Goal: Task Accomplishment & Management: Use online tool/utility

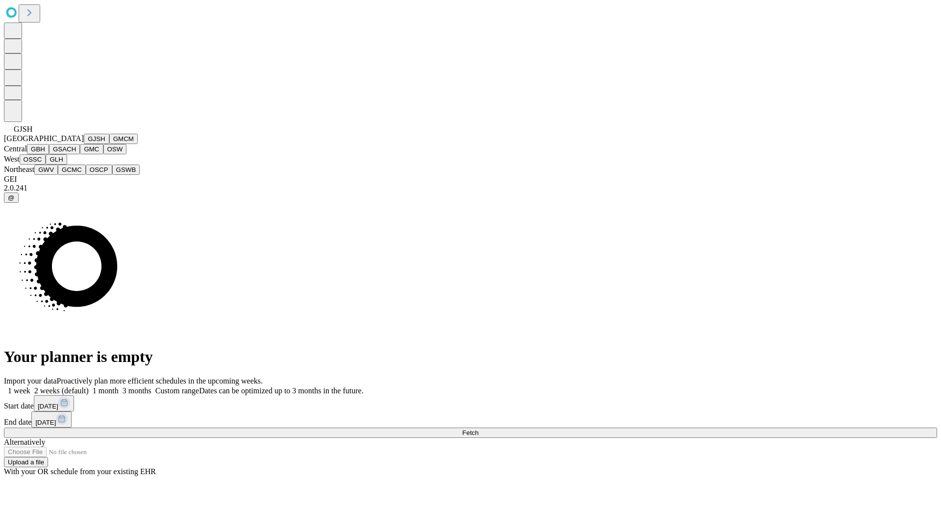
click at [84, 144] on button "GJSH" at bounding box center [96, 139] width 25 height 10
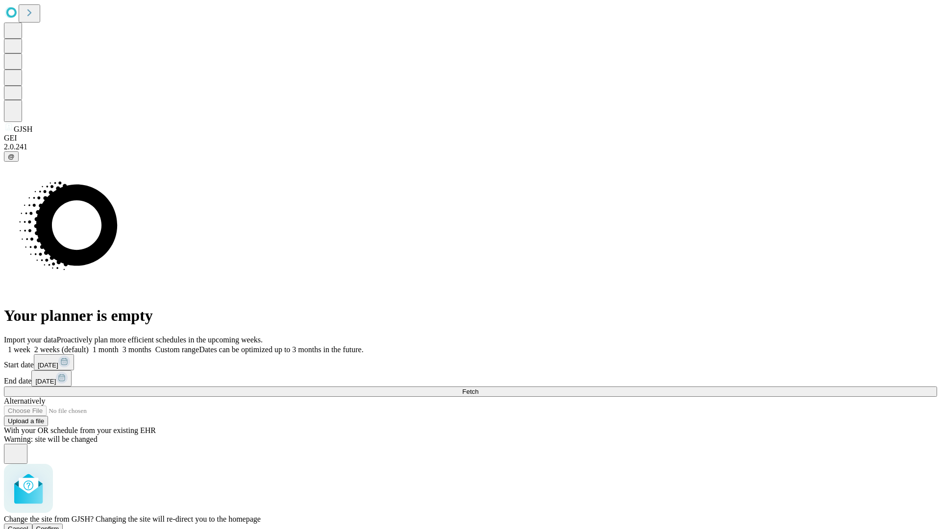
click at [59, 526] on span "Confirm" at bounding box center [47, 529] width 23 height 7
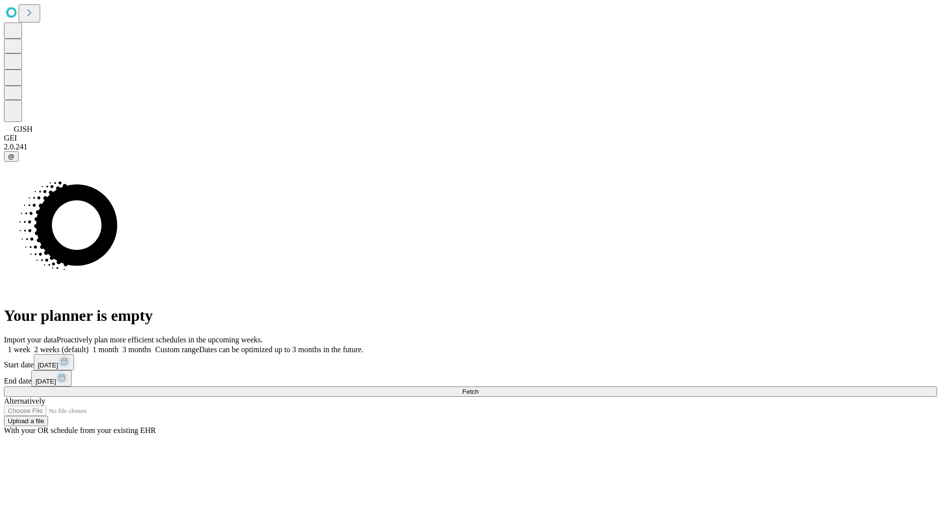
click at [30, 346] on label "1 week" at bounding box center [17, 350] width 26 height 8
click at [478, 388] on span "Fetch" at bounding box center [470, 391] width 16 height 7
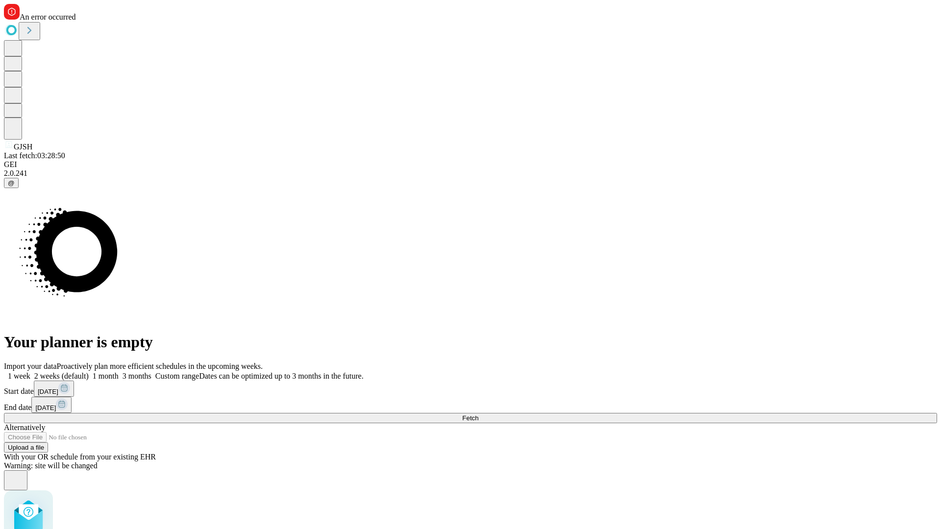
click at [30, 372] on label "1 week" at bounding box center [17, 376] width 26 height 8
click at [478, 415] on span "Fetch" at bounding box center [470, 418] width 16 height 7
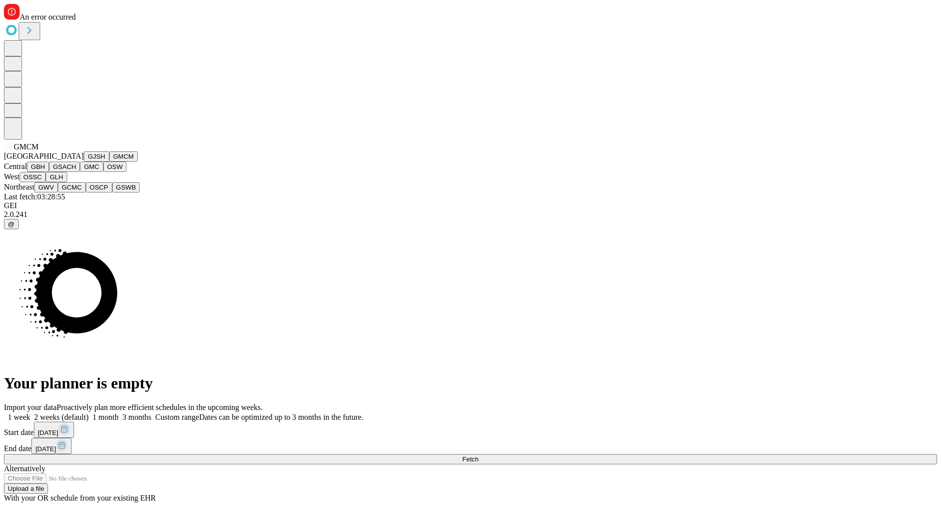
click at [49, 172] on button "GBH" at bounding box center [38, 167] width 22 height 10
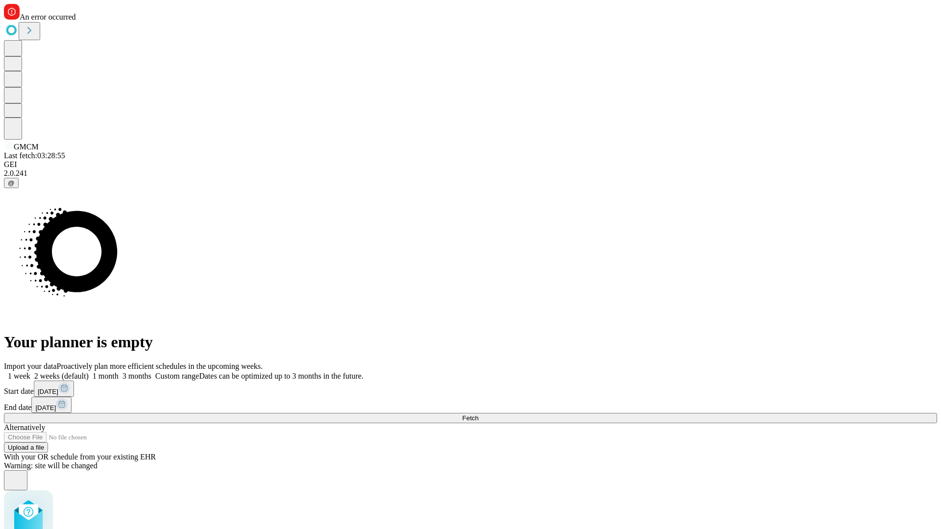
click at [30, 372] on label "1 week" at bounding box center [17, 376] width 26 height 8
click at [478, 415] on span "Fetch" at bounding box center [470, 418] width 16 height 7
click at [30, 372] on label "1 week" at bounding box center [17, 376] width 26 height 8
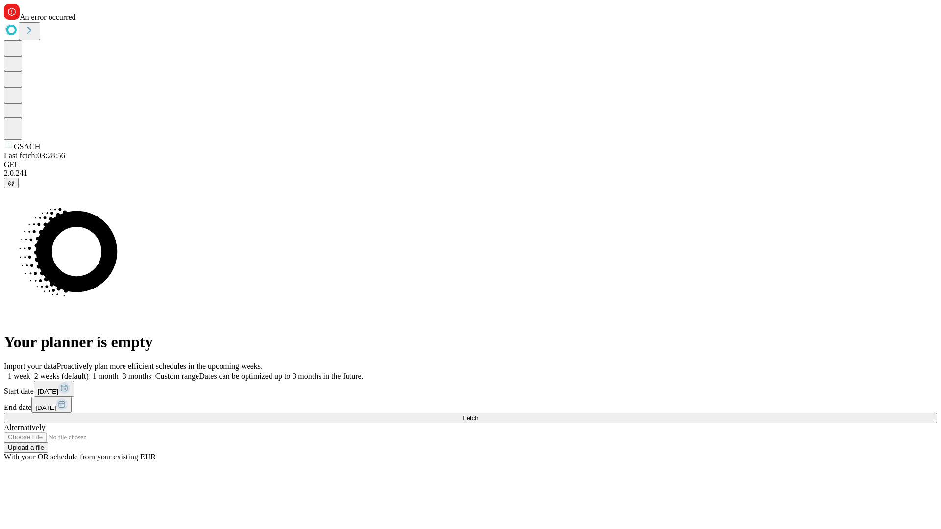
click at [478, 415] on span "Fetch" at bounding box center [470, 418] width 16 height 7
click at [30, 372] on label "1 week" at bounding box center [17, 376] width 26 height 8
click at [478, 415] on span "Fetch" at bounding box center [470, 418] width 16 height 7
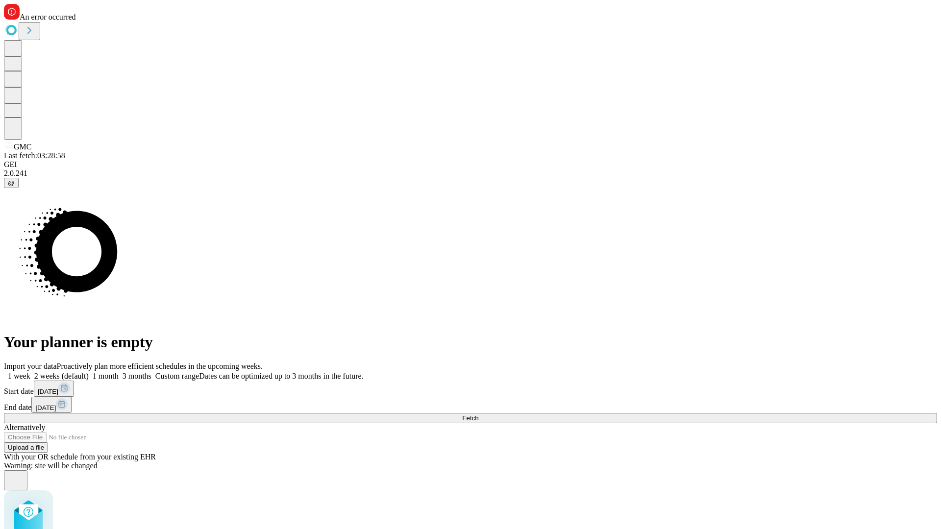
click at [30, 372] on label "1 week" at bounding box center [17, 376] width 26 height 8
click at [478, 415] on span "Fetch" at bounding box center [470, 418] width 16 height 7
click at [30, 372] on label "1 week" at bounding box center [17, 376] width 26 height 8
click at [478, 415] on span "Fetch" at bounding box center [470, 418] width 16 height 7
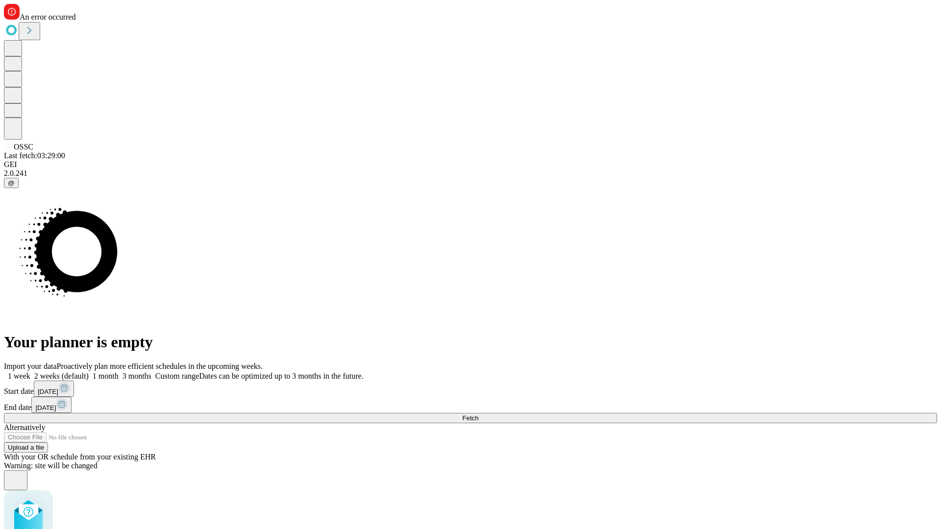
click at [30, 372] on label "1 week" at bounding box center [17, 376] width 26 height 8
click at [478, 415] on span "Fetch" at bounding box center [470, 418] width 16 height 7
click at [30, 372] on label "1 week" at bounding box center [17, 376] width 26 height 8
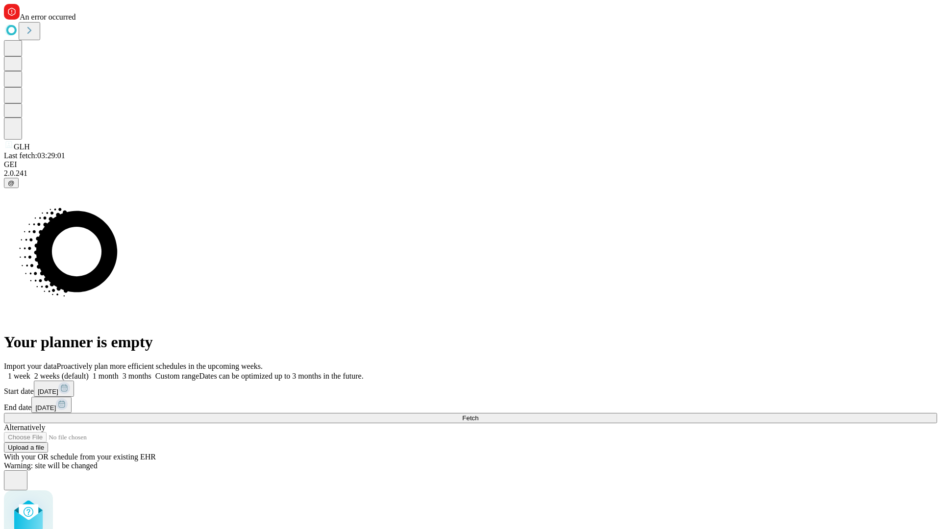
click at [478, 415] on span "Fetch" at bounding box center [470, 418] width 16 height 7
click at [30, 372] on label "1 week" at bounding box center [17, 376] width 26 height 8
click at [478, 415] on span "Fetch" at bounding box center [470, 418] width 16 height 7
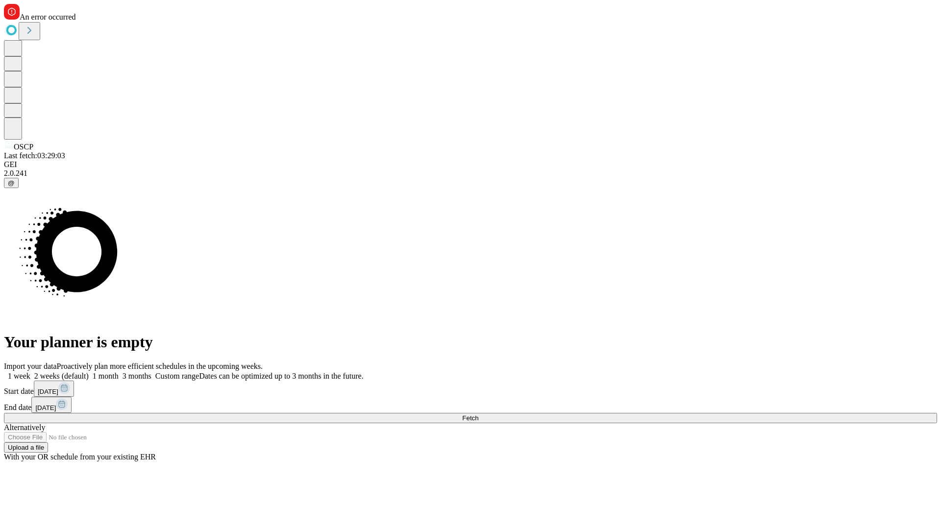
click at [30, 372] on label "1 week" at bounding box center [17, 376] width 26 height 8
click at [478, 415] on span "Fetch" at bounding box center [470, 418] width 16 height 7
click at [30, 372] on label "1 week" at bounding box center [17, 376] width 26 height 8
click at [478, 415] on span "Fetch" at bounding box center [470, 418] width 16 height 7
